Goal: Task Accomplishment & Management: Use online tool/utility

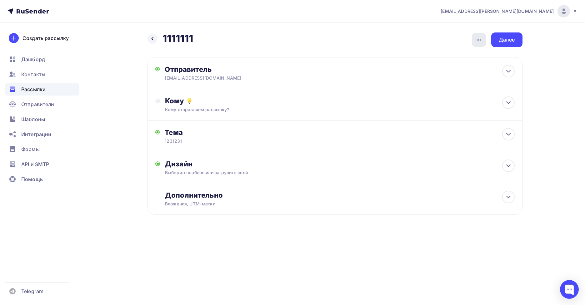
click at [475, 38] on div "button" at bounding box center [479, 40] width 14 height 14
click at [287, 39] on div "Назад 1111111 1111111 Закончить позже Переименовать рассылку Удалить Далее" at bounding box center [335, 40] width 375 height 15
click at [149, 36] on div at bounding box center [153, 39] width 10 height 10
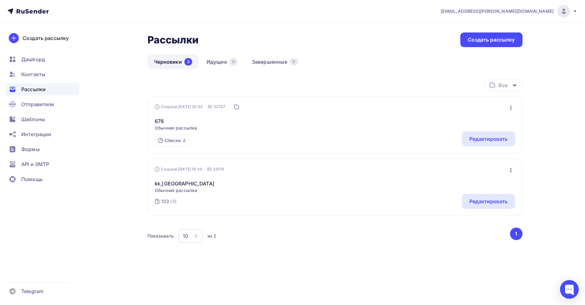
click at [511, 104] on button "button" at bounding box center [511, 108] width 8 height 8
click at [371, 134] on div "Списки: 2 123 (3) jjj (1) Редактировать" at bounding box center [335, 139] width 361 height 15
